Goal: Task Accomplishment & Management: Manage account settings

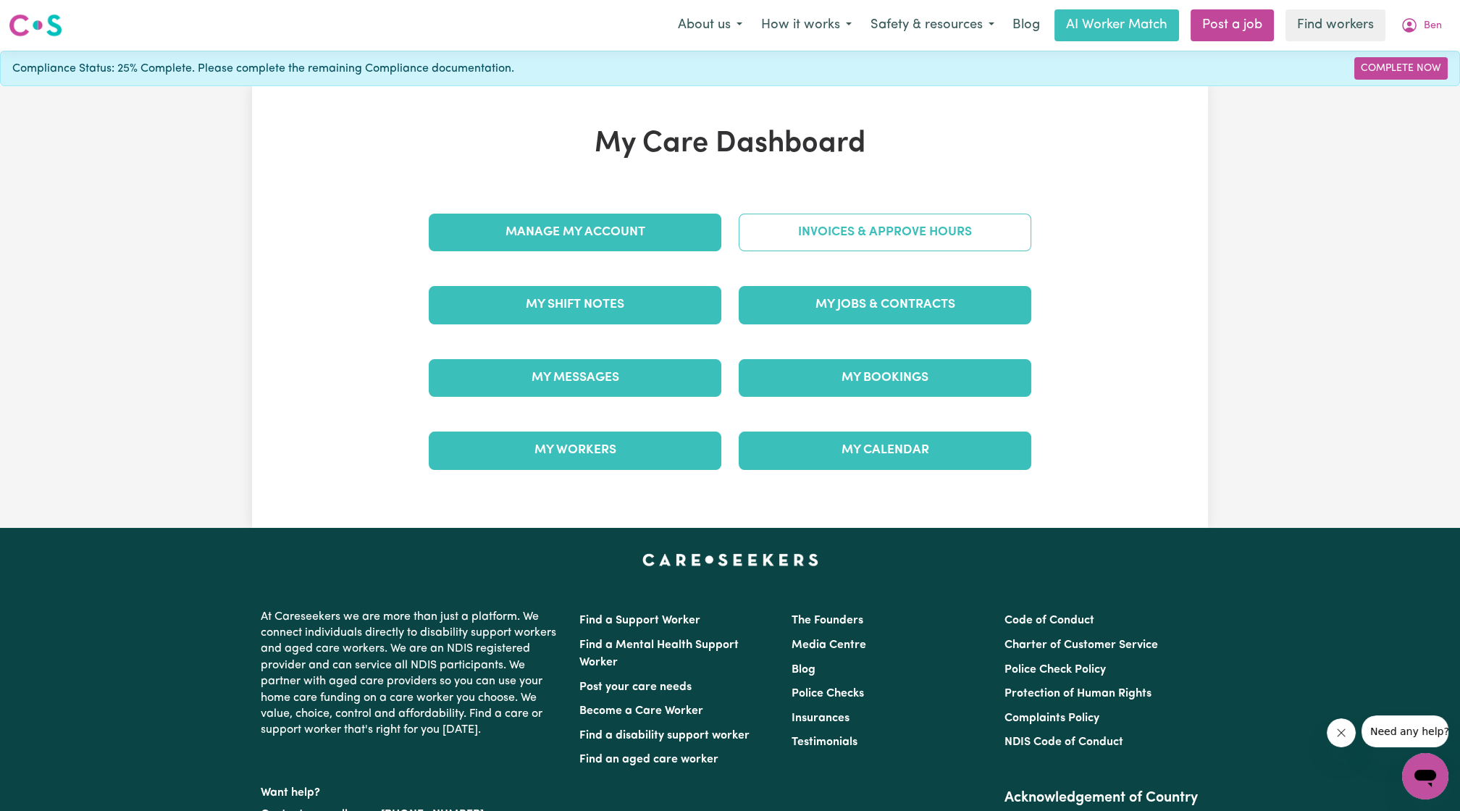
click at [813, 243] on link "Invoices & Approve Hours" at bounding box center [885, 233] width 293 height 38
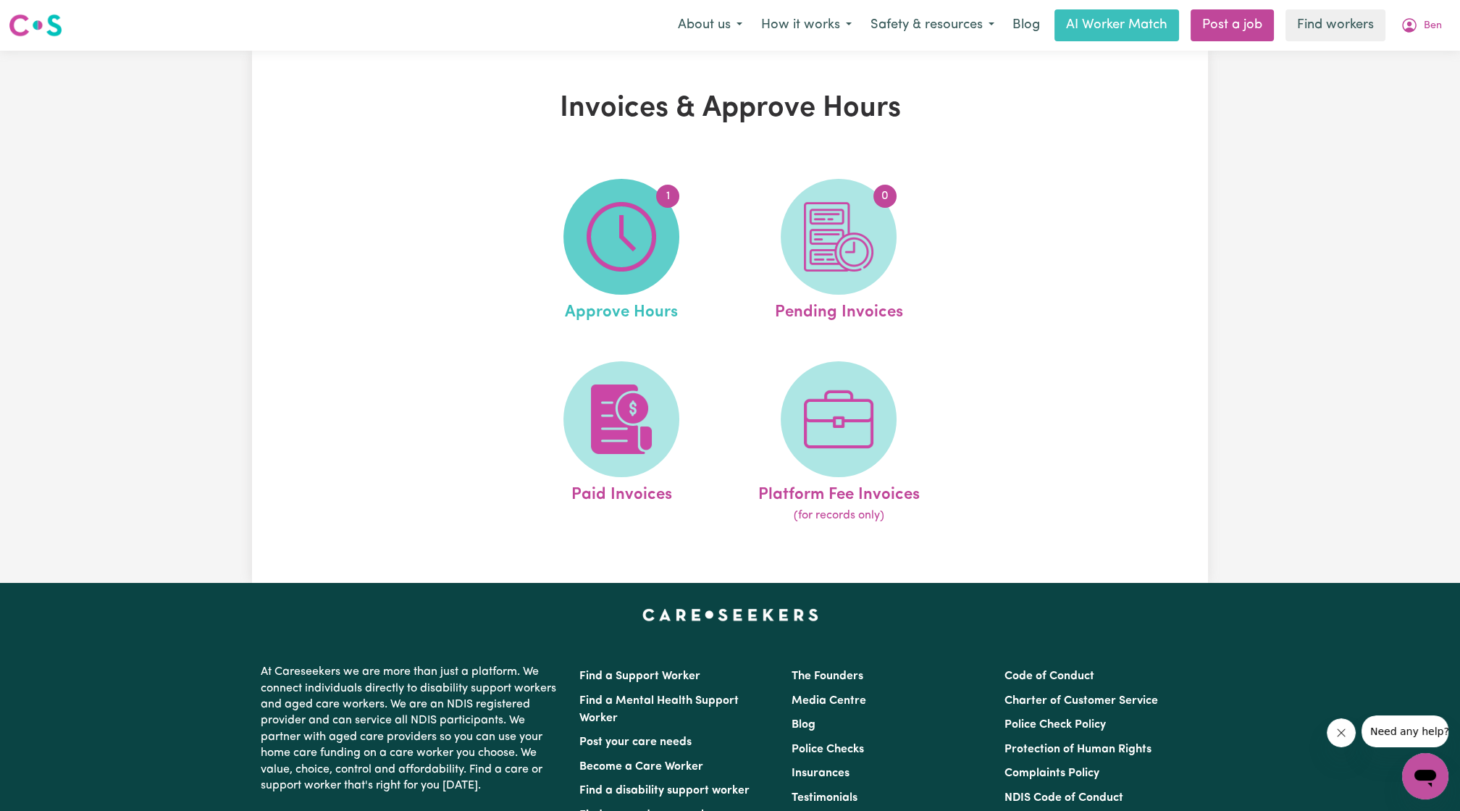
click at [595, 240] on img at bounding box center [622, 237] width 70 height 70
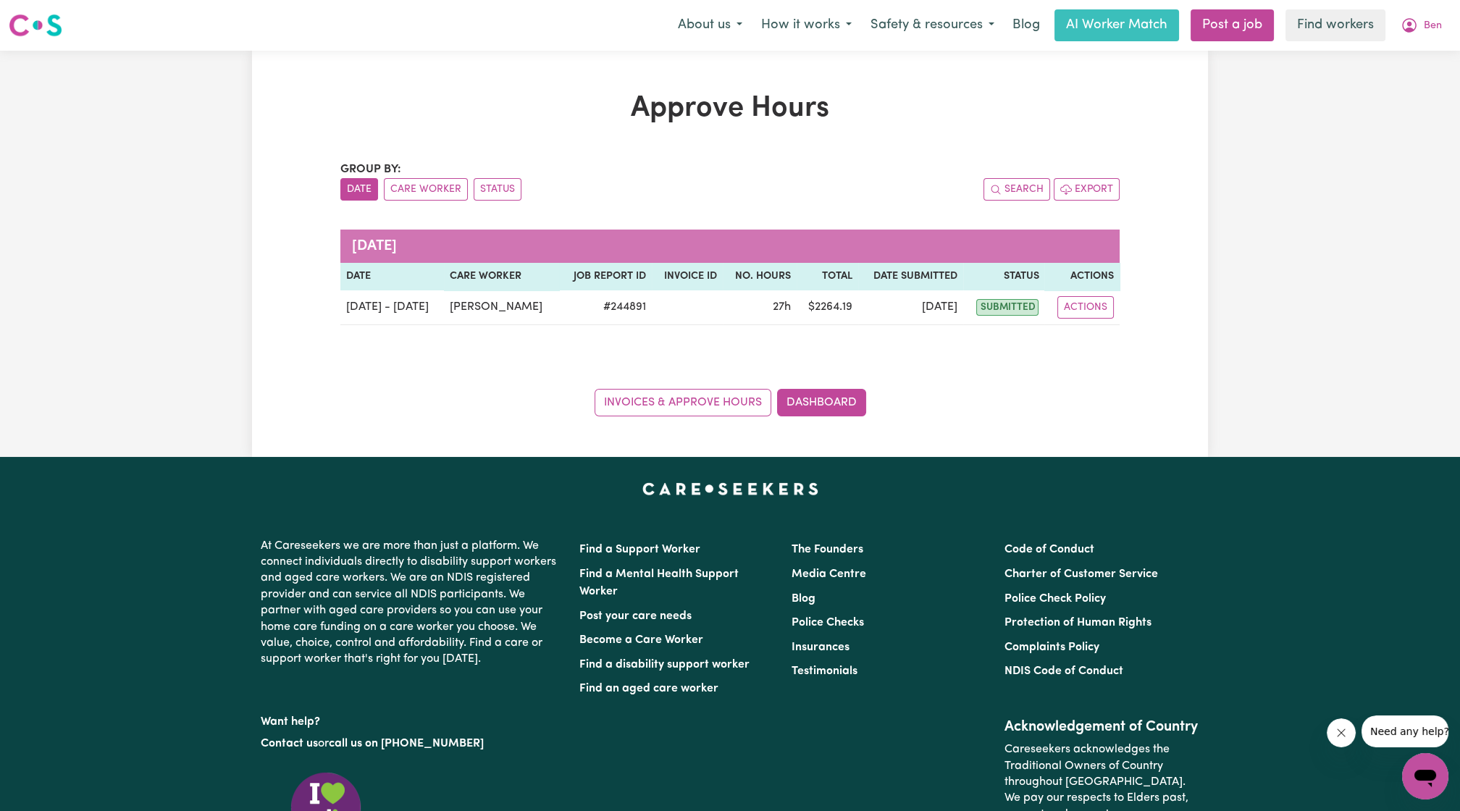
click at [1197, 216] on div "Approve Hours Group by: Date Care Worker Status Search Export [DATE] Date Care …" at bounding box center [730, 253] width 956 height 325
click at [1441, 25] on button "Ben" at bounding box center [1421, 25] width 60 height 30
click at [1432, 51] on link "My Dashboard" at bounding box center [1393, 57] width 114 height 28
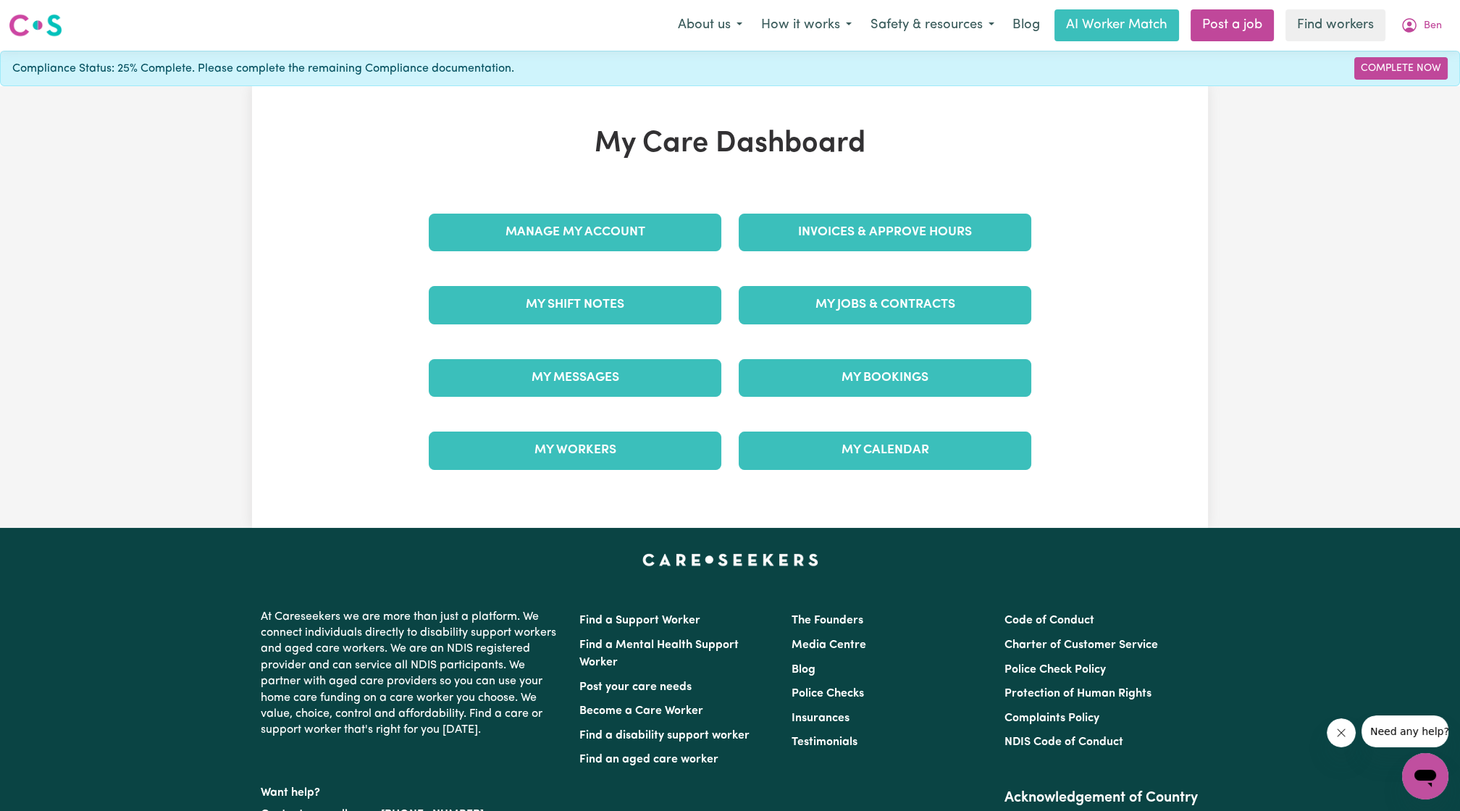
click at [797, 257] on div "Invoices & Approve Hours" at bounding box center [885, 232] width 310 height 72
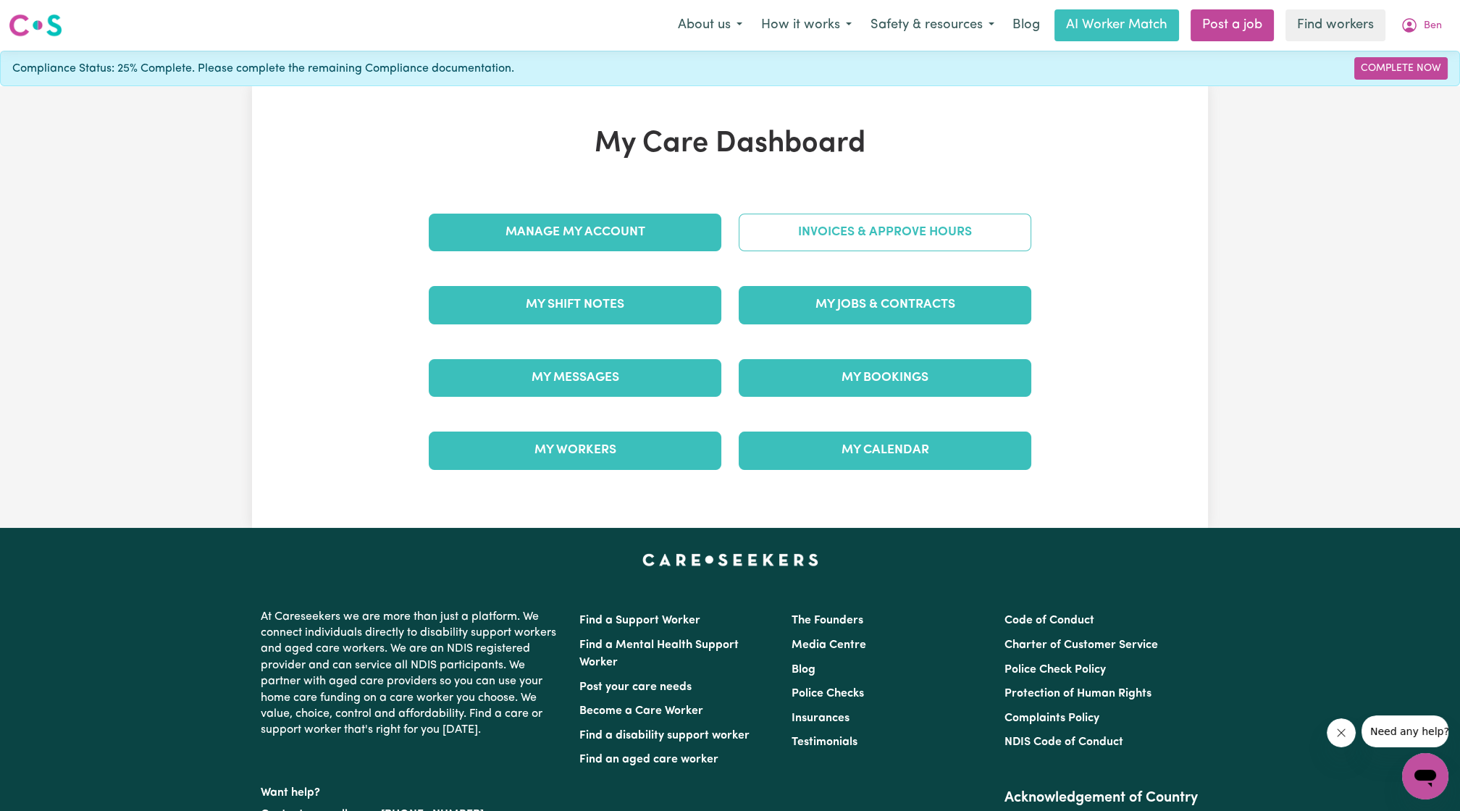
click at [817, 239] on link "Invoices & Approve Hours" at bounding box center [885, 233] width 293 height 38
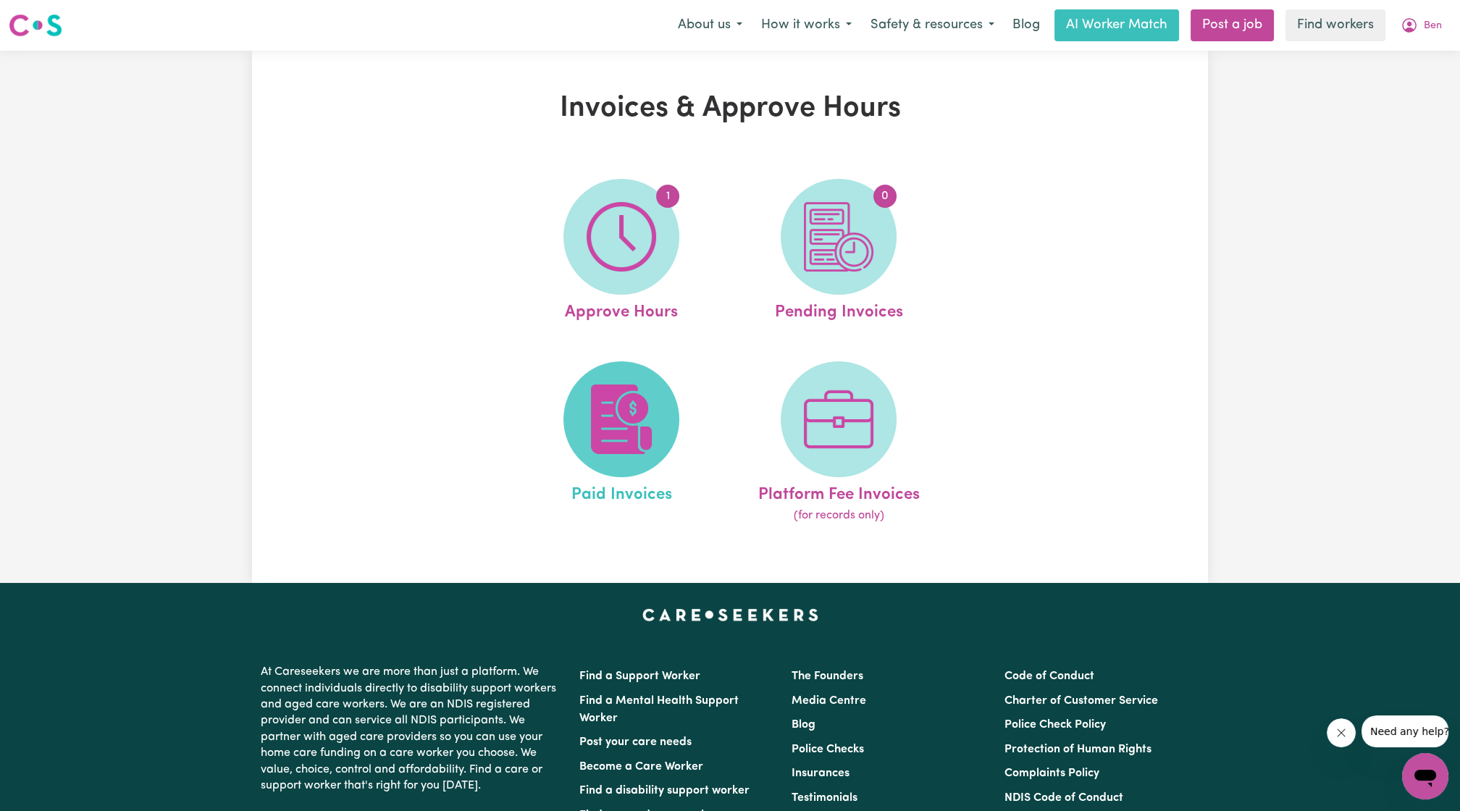
click at [624, 401] on img at bounding box center [622, 420] width 70 height 70
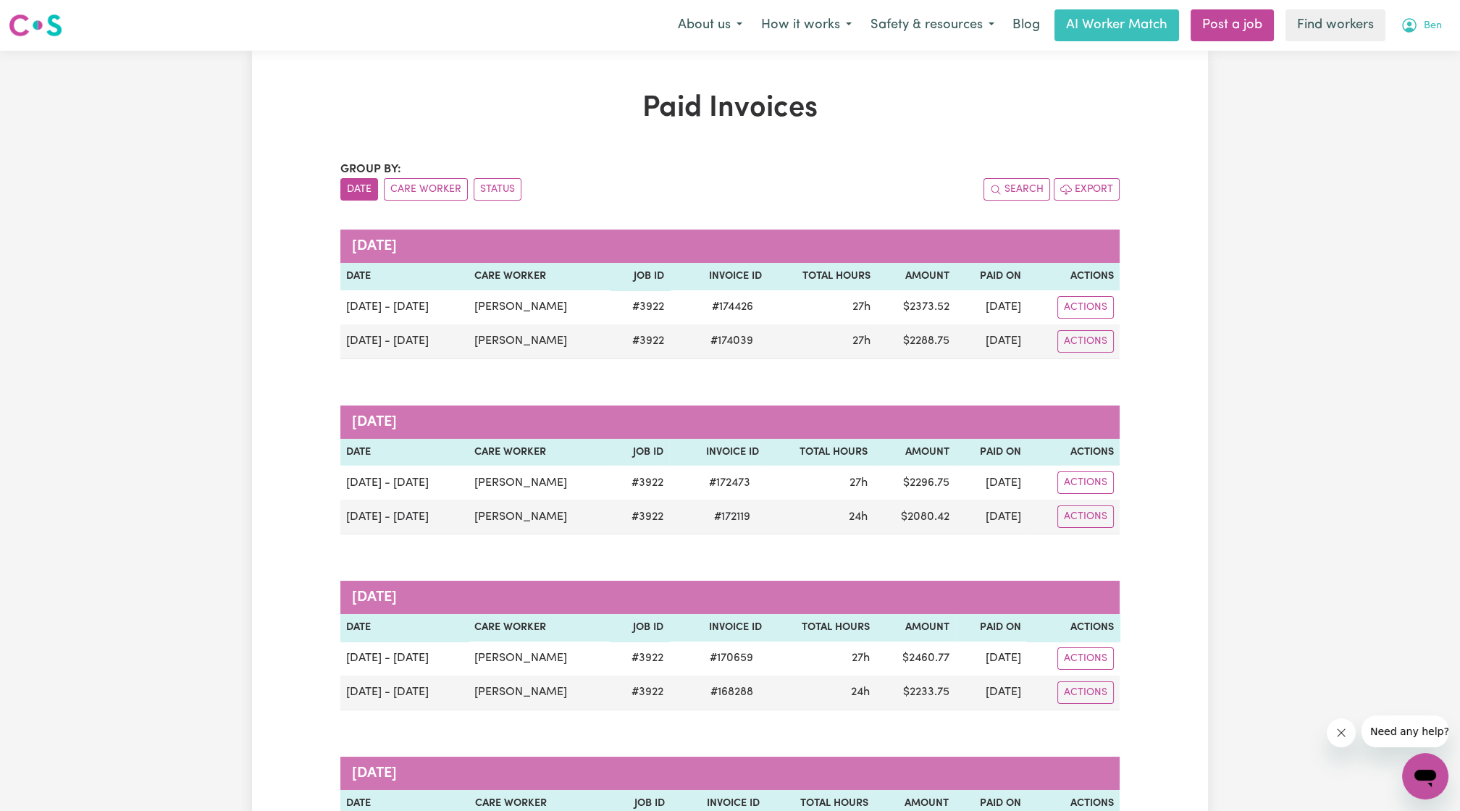
click at [1408, 28] on icon "My Account" at bounding box center [1409, 25] width 17 height 17
click at [1394, 79] on link "Logout" at bounding box center [1393, 84] width 114 height 28
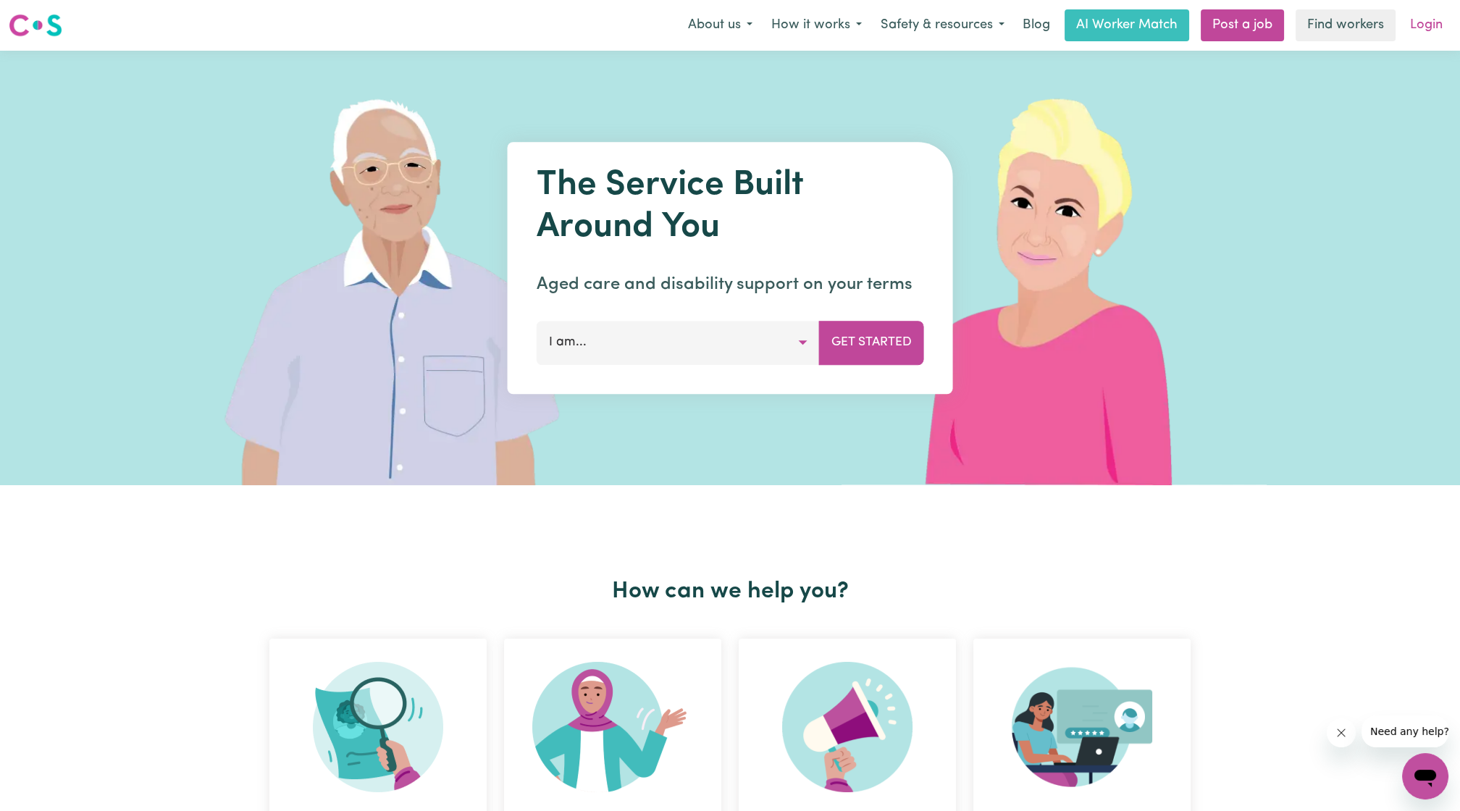
click at [1422, 39] on link "Login" at bounding box center [1427, 25] width 50 height 32
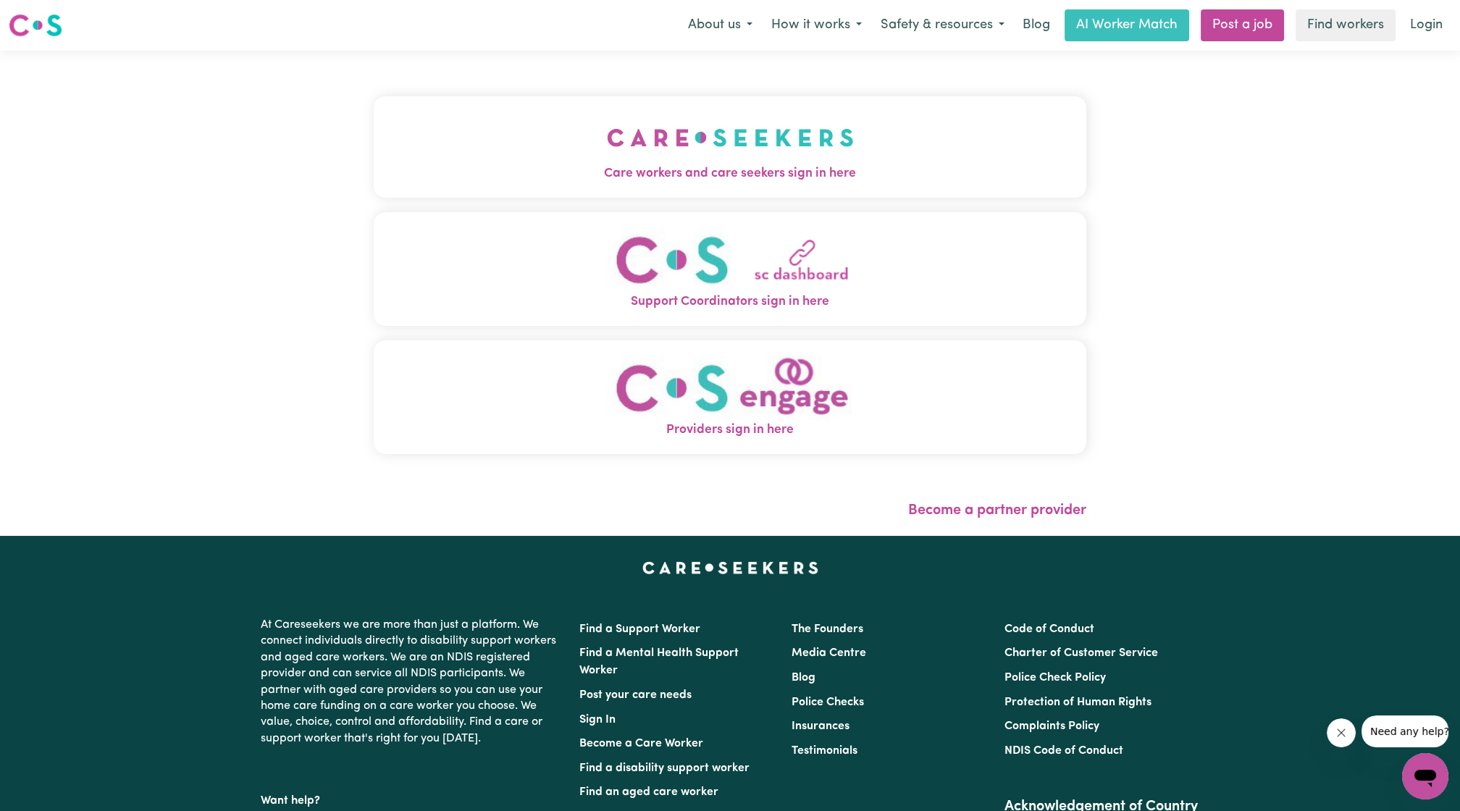
click at [713, 171] on span "Care workers and care seekers sign in here" at bounding box center [730, 173] width 713 height 19
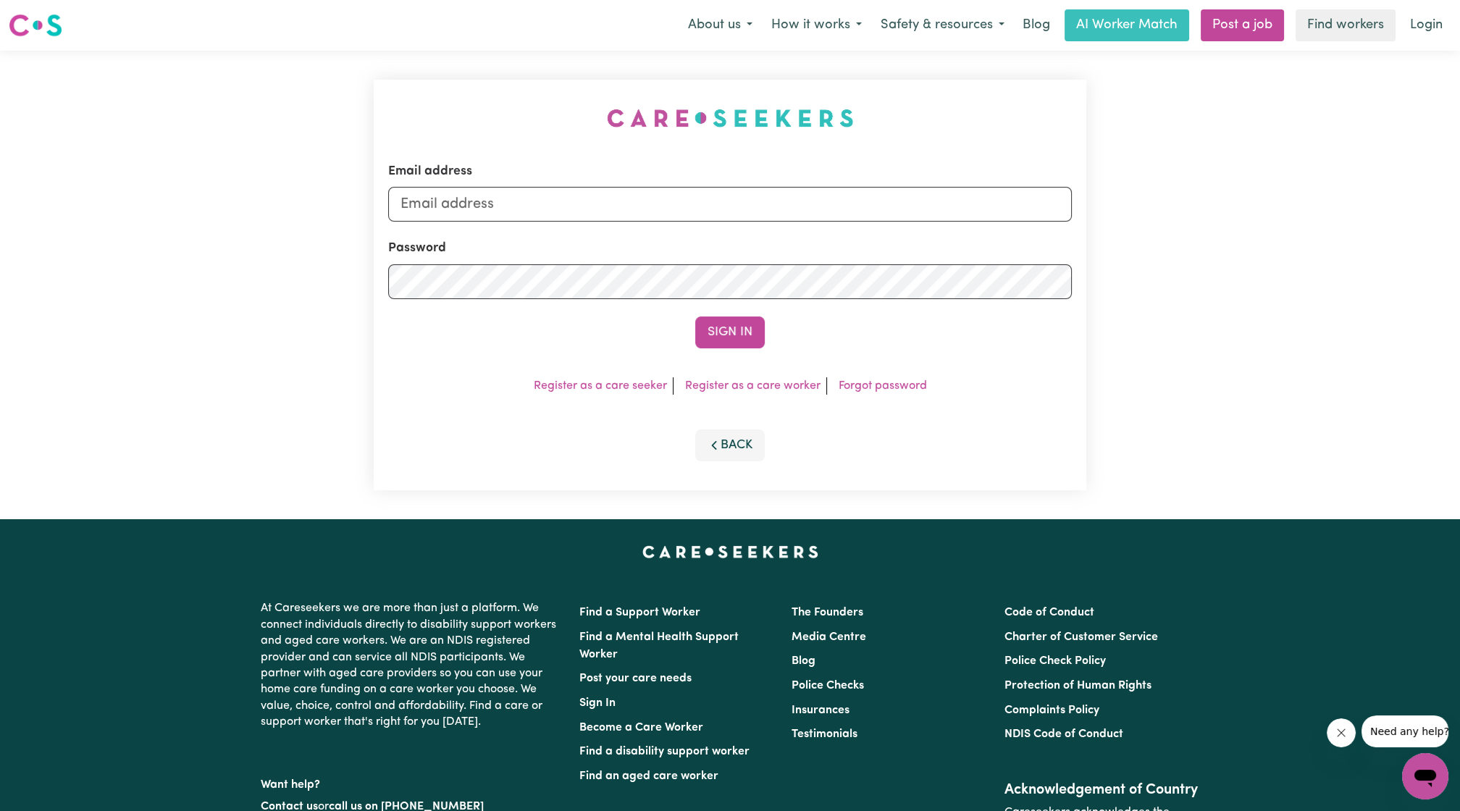
click at [657, 222] on form "Email address Password Sign In" at bounding box center [730, 255] width 684 height 186
click at [648, 214] on input "Email address" at bounding box center [730, 204] width 684 height 35
drag, startPoint x: 476, startPoint y: 206, endPoint x: 753, endPoint y: 198, distance: 277.5
click at [753, 198] on input "[EMAIL_ADDRESS][PERSON_NAME][DOMAIN_NAME]" at bounding box center [730, 204] width 684 height 35
click at [749, 304] on form "Email address [EMAIL_ADDRESS][DOMAIN_NAME] Password Sign In" at bounding box center [730, 255] width 684 height 186
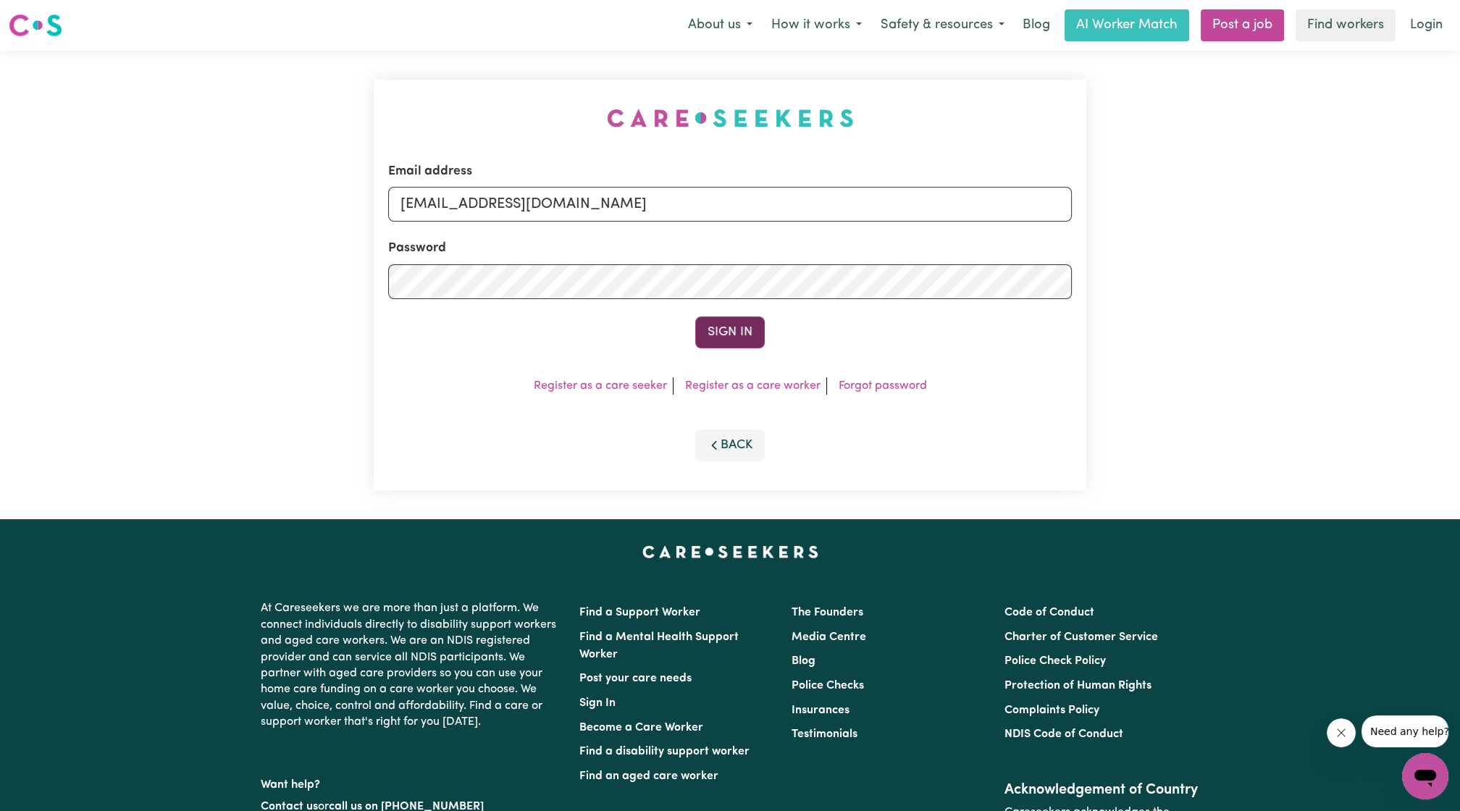
click at [735, 330] on button "Sign In" at bounding box center [730, 333] width 70 height 32
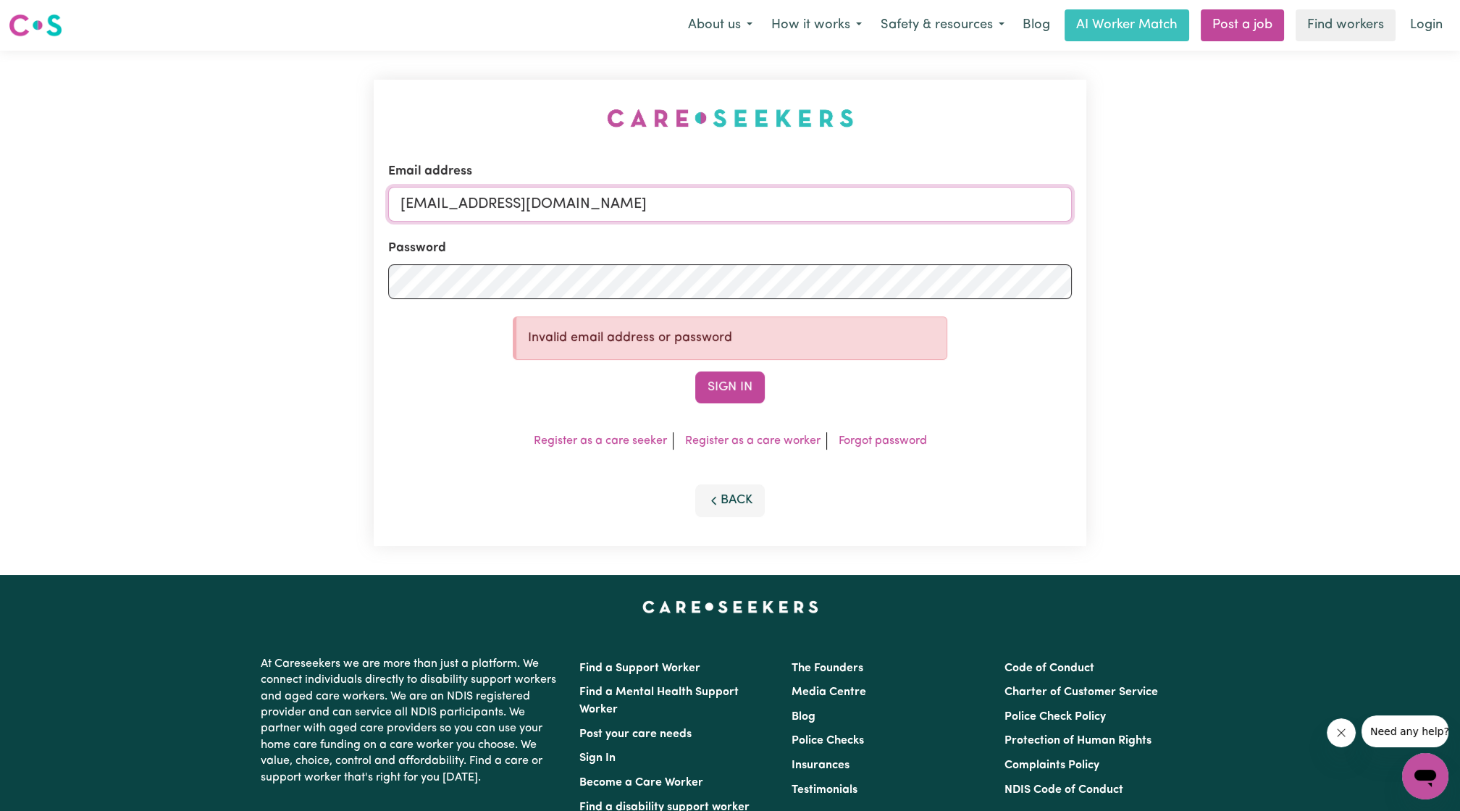
drag, startPoint x: 826, startPoint y: 197, endPoint x: 475, endPoint y: 211, distance: 350.9
click at [475, 211] on input "[EMAIL_ADDRESS][DOMAIN_NAME]" at bounding box center [730, 204] width 684 height 35
paste input "CS"
type input "[EMAIL_ADDRESS][DOMAIN_NAME]"
click at [713, 377] on button "Sign In" at bounding box center [730, 388] width 70 height 32
